Goal: Transaction & Acquisition: Purchase product/service

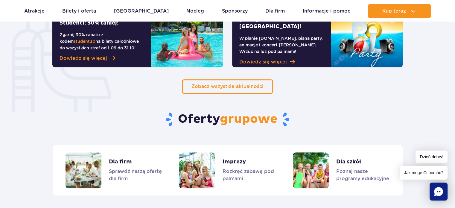
scroll to position [389, 0]
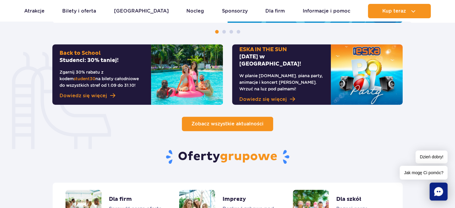
click at [224, 126] on span "Zobacz wszystkie aktualności" at bounding box center [227, 124] width 72 height 6
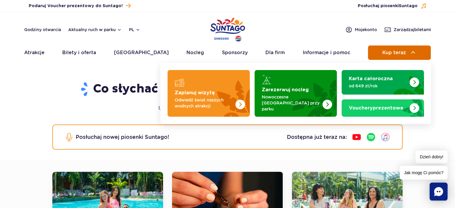
click at [398, 49] on button "Kup teraz" at bounding box center [399, 52] width 63 height 14
click at [401, 51] on span "Kup teraz" at bounding box center [394, 52] width 24 height 5
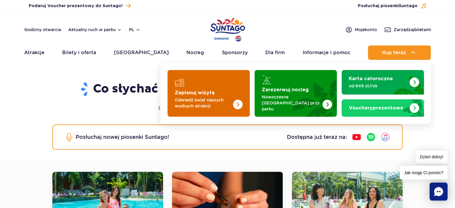
click at [232, 102] on p "Odwiedź świat naszych wodnych atrakcji" at bounding box center [204, 103] width 58 height 12
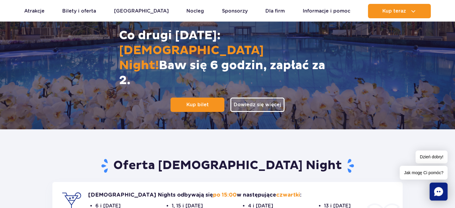
scroll to position [149, 0]
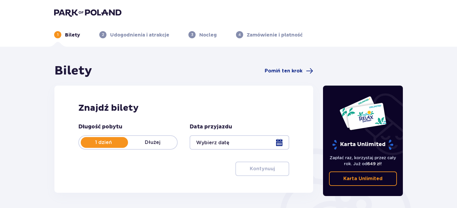
click at [221, 143] on div at bounding box center [239, 142] width 99 height 14
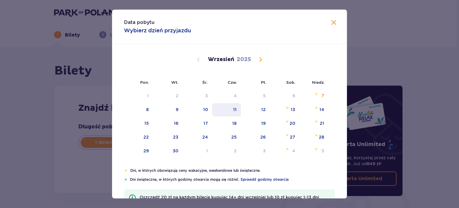
click at [235, 107] on div "11" at bounding box center [235, 109] width 4 height 6
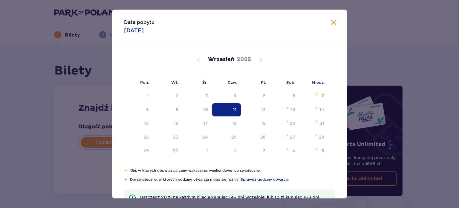
type input "11.09.25"
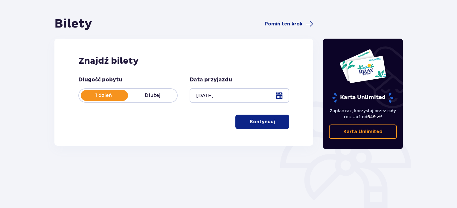
scroll to position [60, 0]
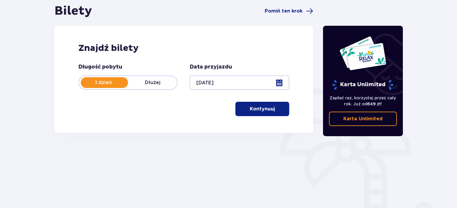
click at [265, 110] on p "Kontynuuj" at bounding box center [262, 109] width 25 height 7
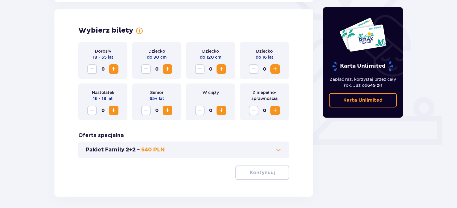
scroll to position [166, 0]
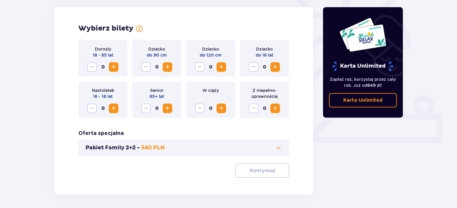
click at [117, 64] on button "Increase" at bounding box center [114, 67] width 10 height 10
click at [259, 172] on p "Kontynuuj" at bounding box center [262, 170] width 25 height 7
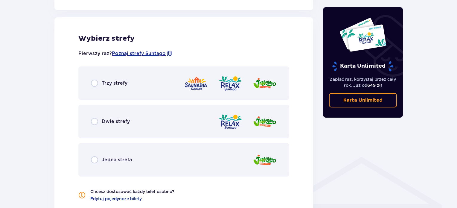
scroll to position [332, 0]
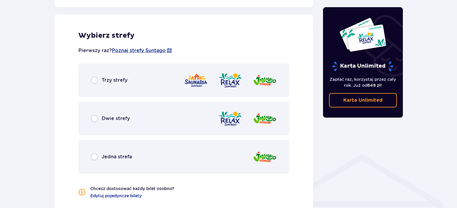
click at [132, 75] on div "Trzy strefy" at bounding box center [183, 79] width 211 height 33
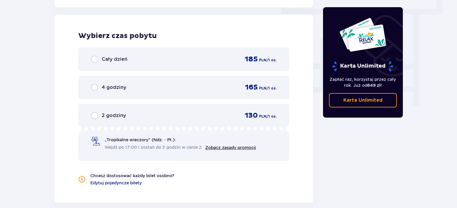
scroll to position [540, 0]
click at [135, 64] on div "Cały dzień 185 PLN / 1 os." at bounding box center [183, 58] width 211 height 23
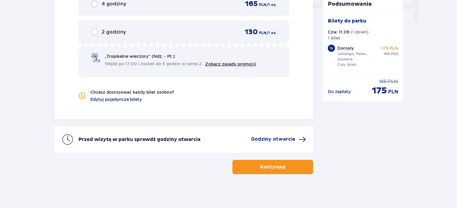
scroll to position [624, 0]
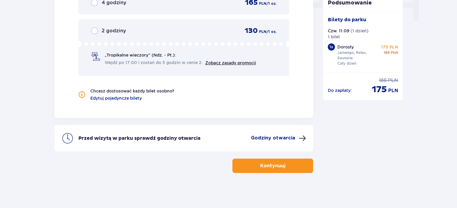
click at [263, 164] on p "Kontynuuj" at bounding box center [272, 165] width 25 height 7
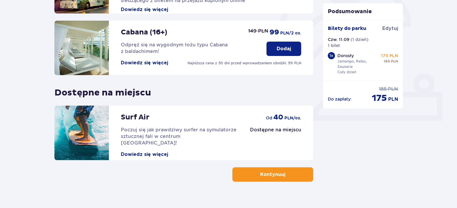
scroll to position [197, 0]
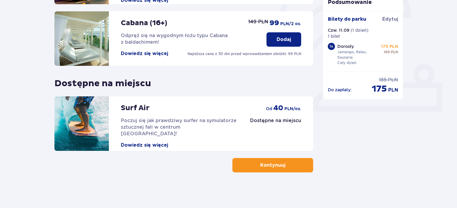
click at [265, 164] on p "Kontynuuj" at bounding box center [272, 165] width 25 height 7
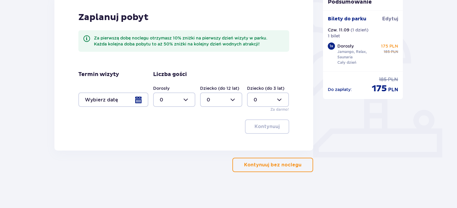
click at [259, 158] on button "Kontynuuj bez noclegu" at bounding box center [272, 165] width 81 height 14
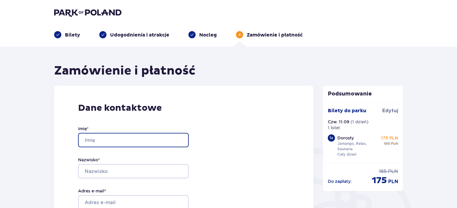
click at [149, 139] on input "Imię *" at bounding box center [133, 140] width 111 height 14
type input "Maciej"
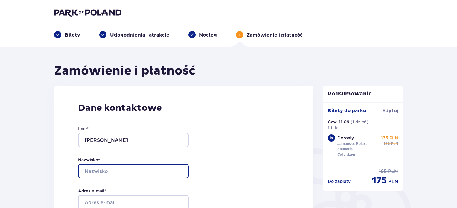
type input "Szymański"
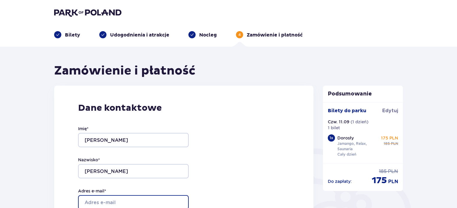
type input "maciejszymanski4@gmail.com"
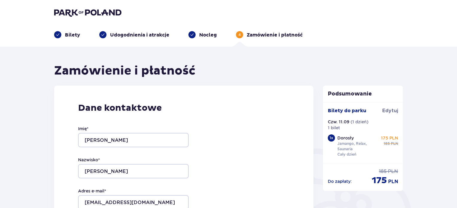
type input "maciejszymanski4@gmail.com"
type input "603131954"
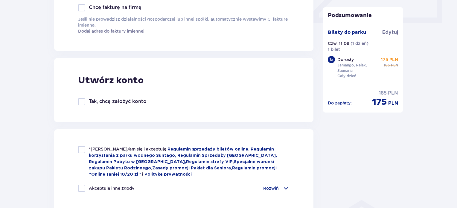
scroll to position [299, 0]
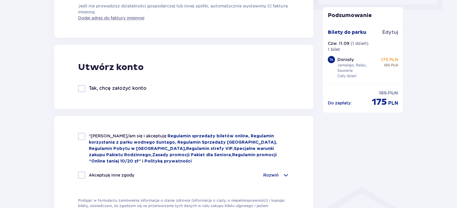
click at [102, 130] on div "*Zapoznałem/am się i akceptuję Regulamin sprzedaży biletów online, Regulamin ko…" at bounding box center [183, 173] width 259 height 114
click at [96, 137] on span "*Zapoznałem/am się i akceptuję" at bounding box center [128, 135] width 79 height 5
checkbox input "true"
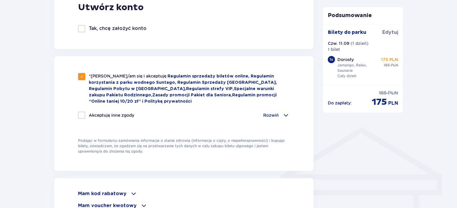
scroll to position [478, 0]
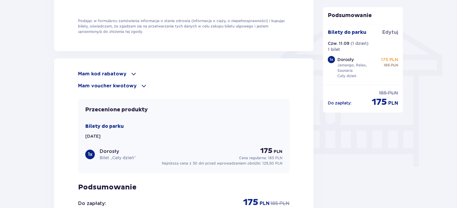
click at [101, 71] on p "Mam kod rabatowy" at bounding box center [102, 74] width 48 height 7
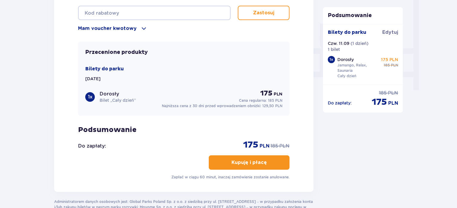
scroll to position [603, 0]
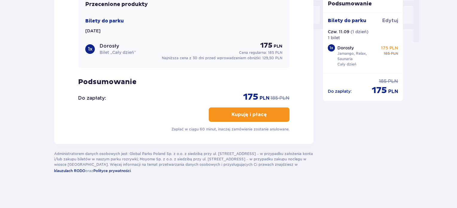
click at [241, 115] on p "Kupuję i płacę" at bounding box center [248, 114] width 35 height 7
